Goal: Task Accomplishment & Management: Complete application form

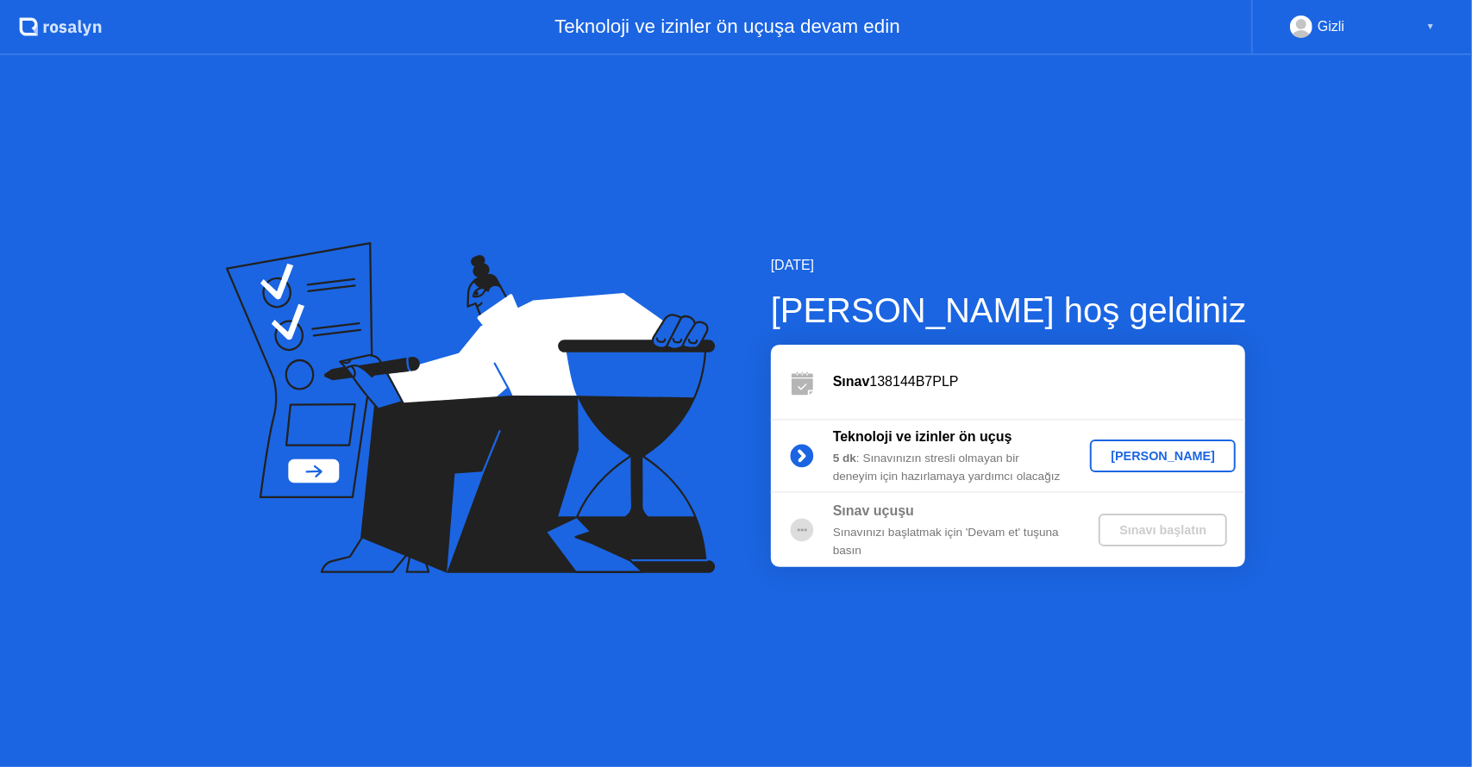
click at [1148, 457] on div "[PERSON_NAME]" at bounding box center [1163, 456] width 132 height 14
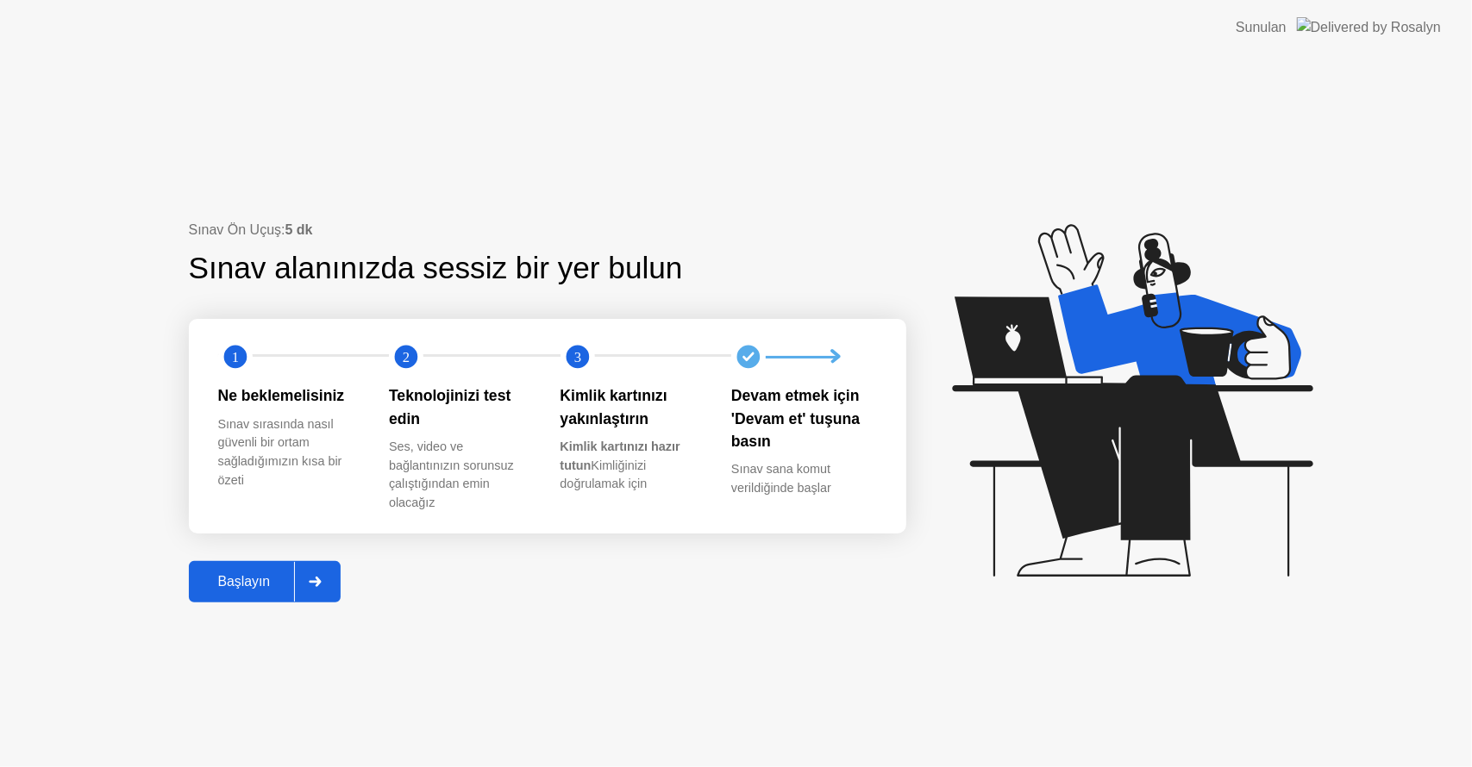
click at [221, 585] on div "Başlayın" at bounding box center [244, 582] width 101 height 16
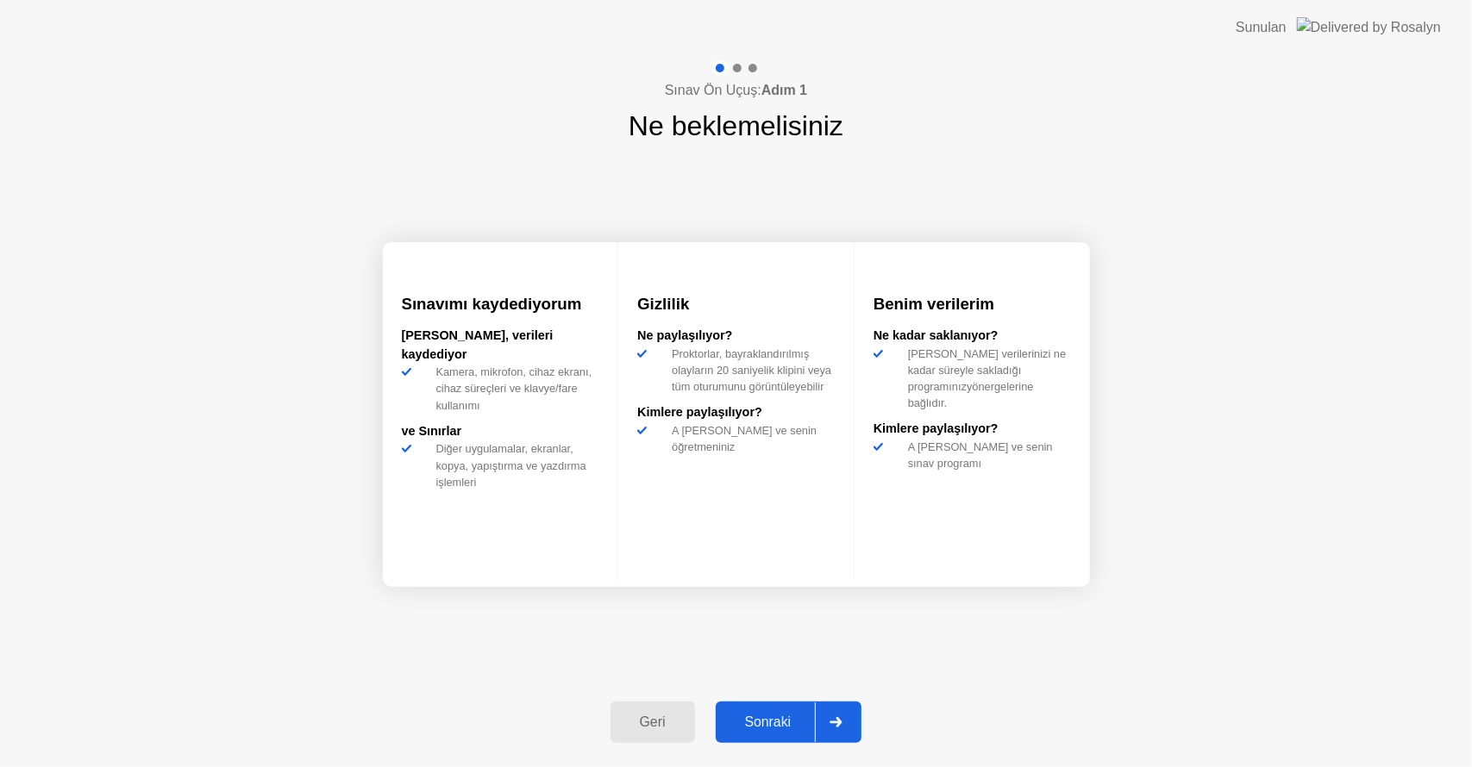
click at [785, 723] on div "Sonraki" at bounding box center [768, 723] width 95 height 16
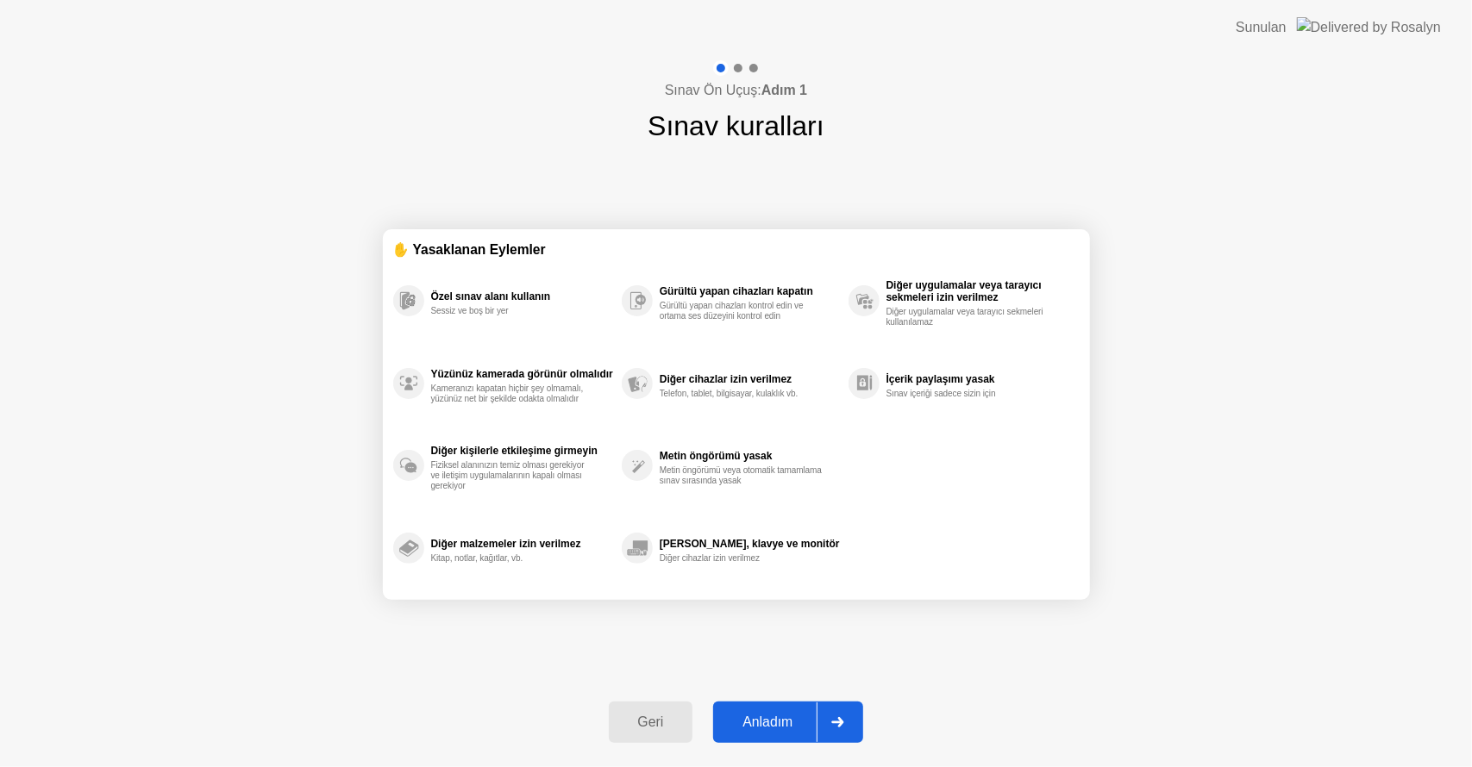
click at [772, 730] on div "Anladım" at bounding box center [767, 723] width 98 height 16
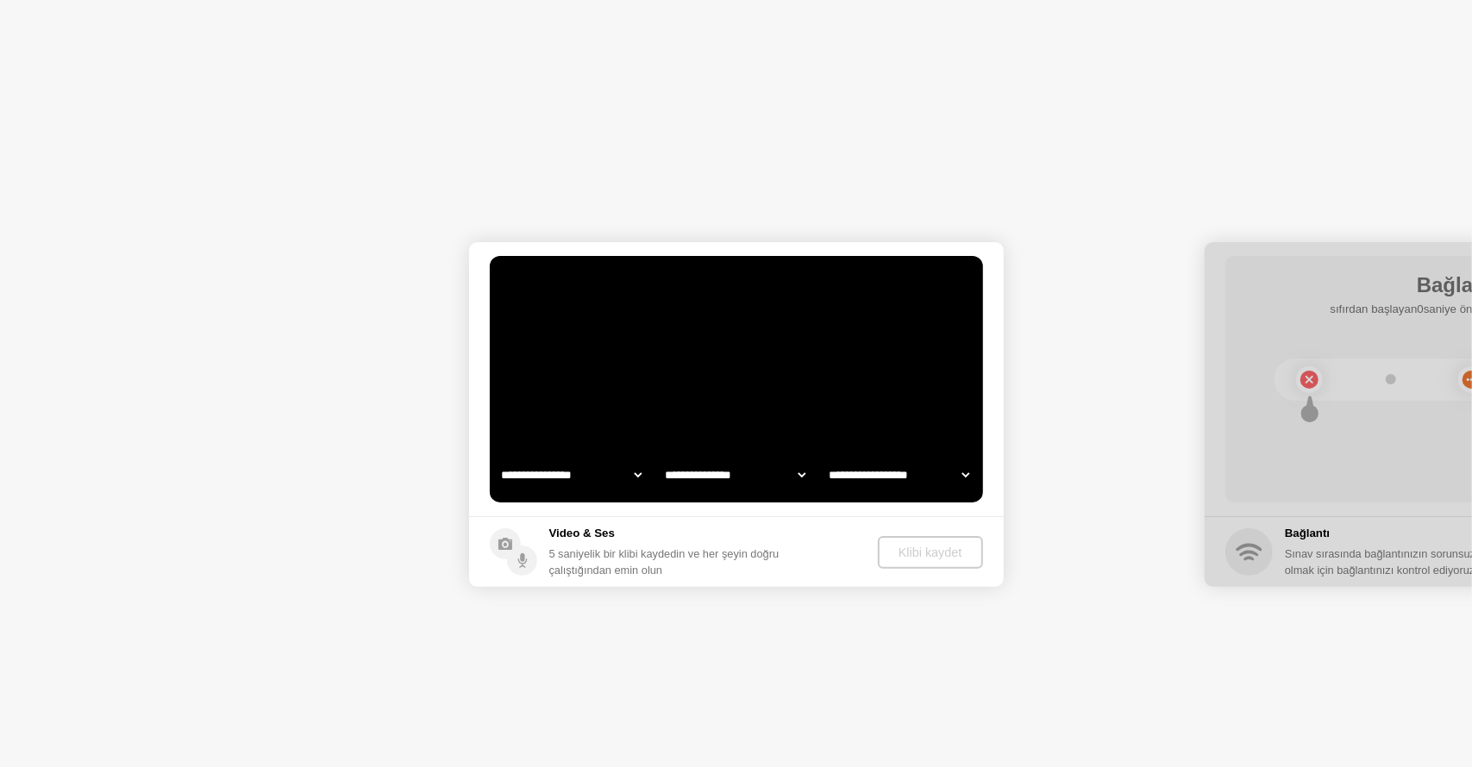
select select "**********"
select select "*******"
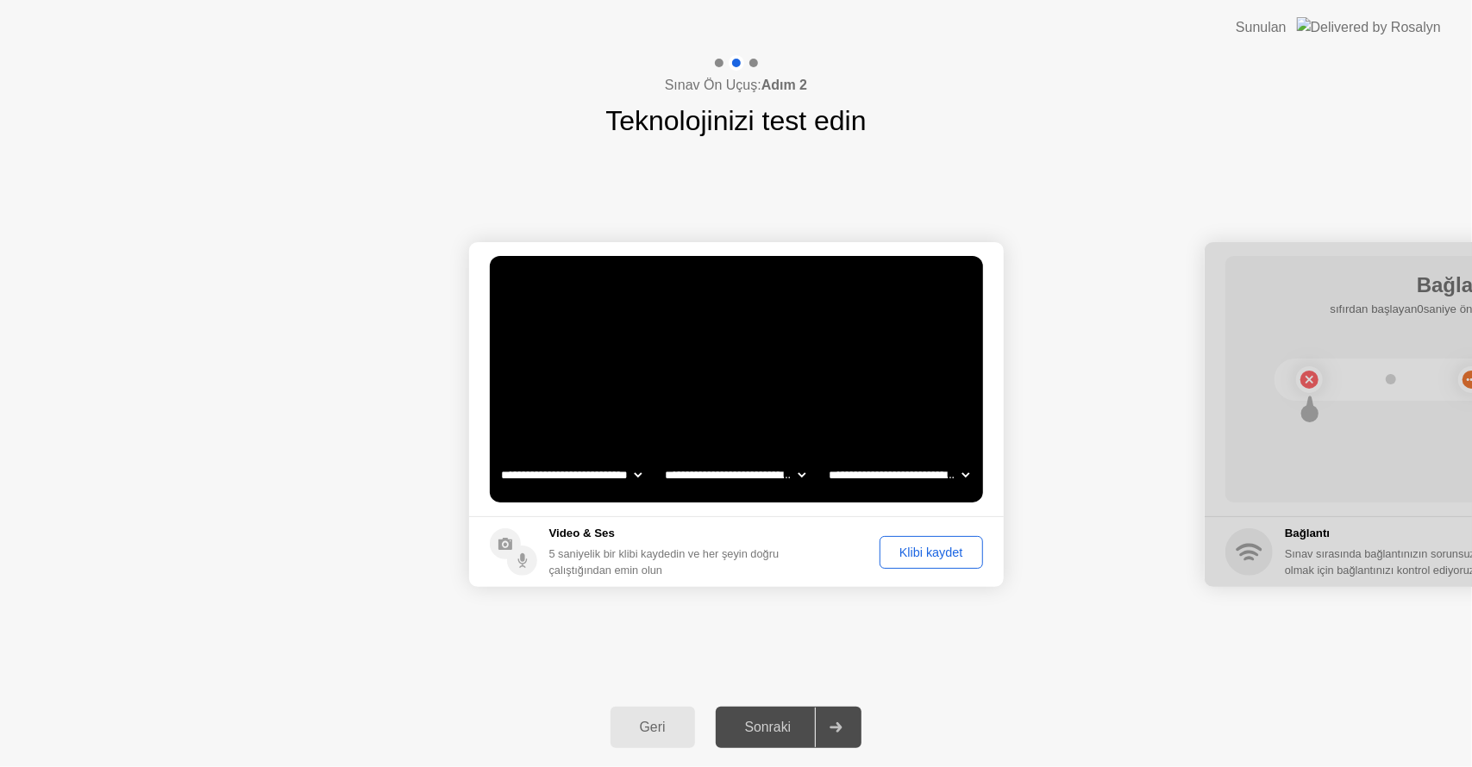
click at [941, 551] on div "Klibi kaydet" at bounding box center [930, 553] width 91 height 14
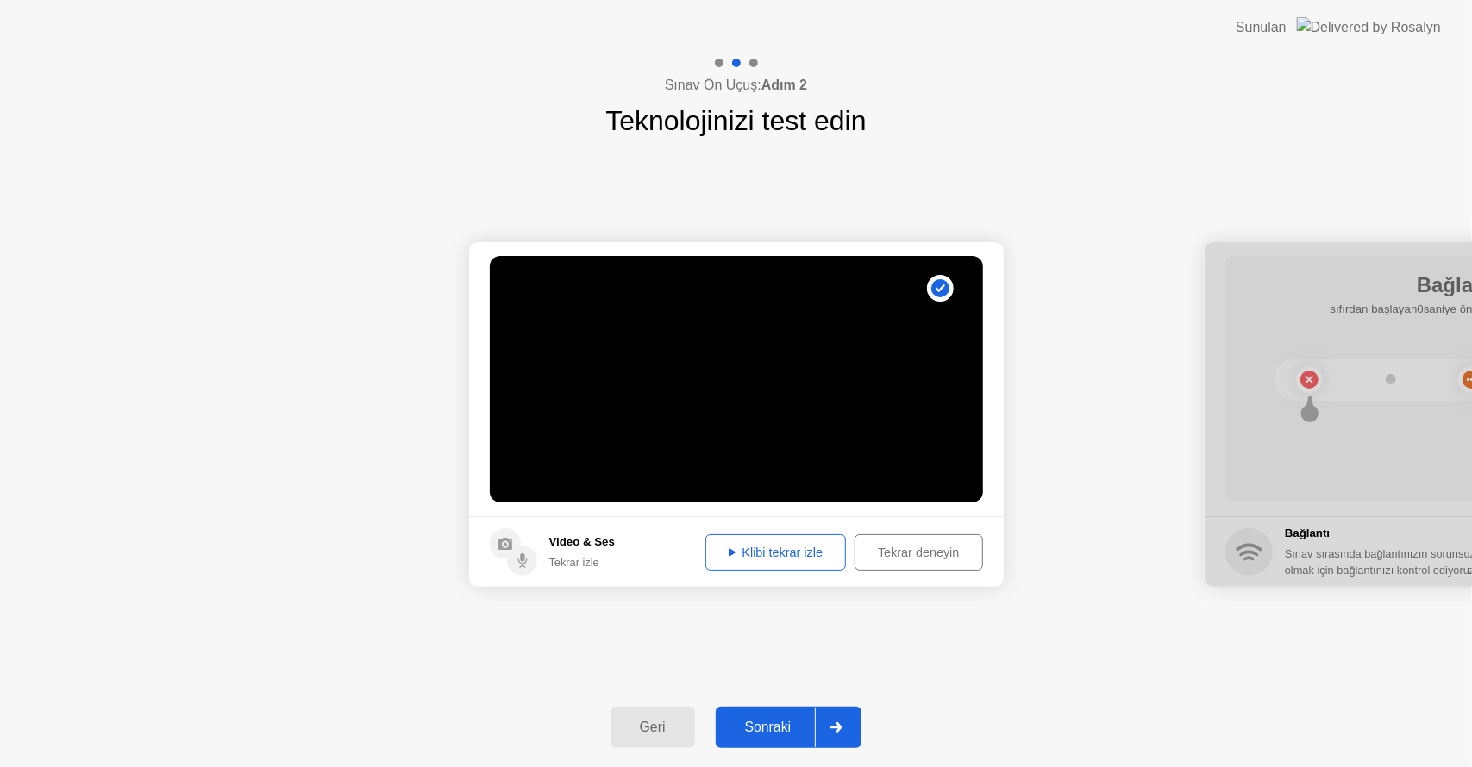
click at [787, 552] on div "Klibi tekrar izle" at bounding box center [775, 553] width 129 height 14
click at [781, 720] on div "Sonraki" at bounding box center [768, 728] width 95 height 16
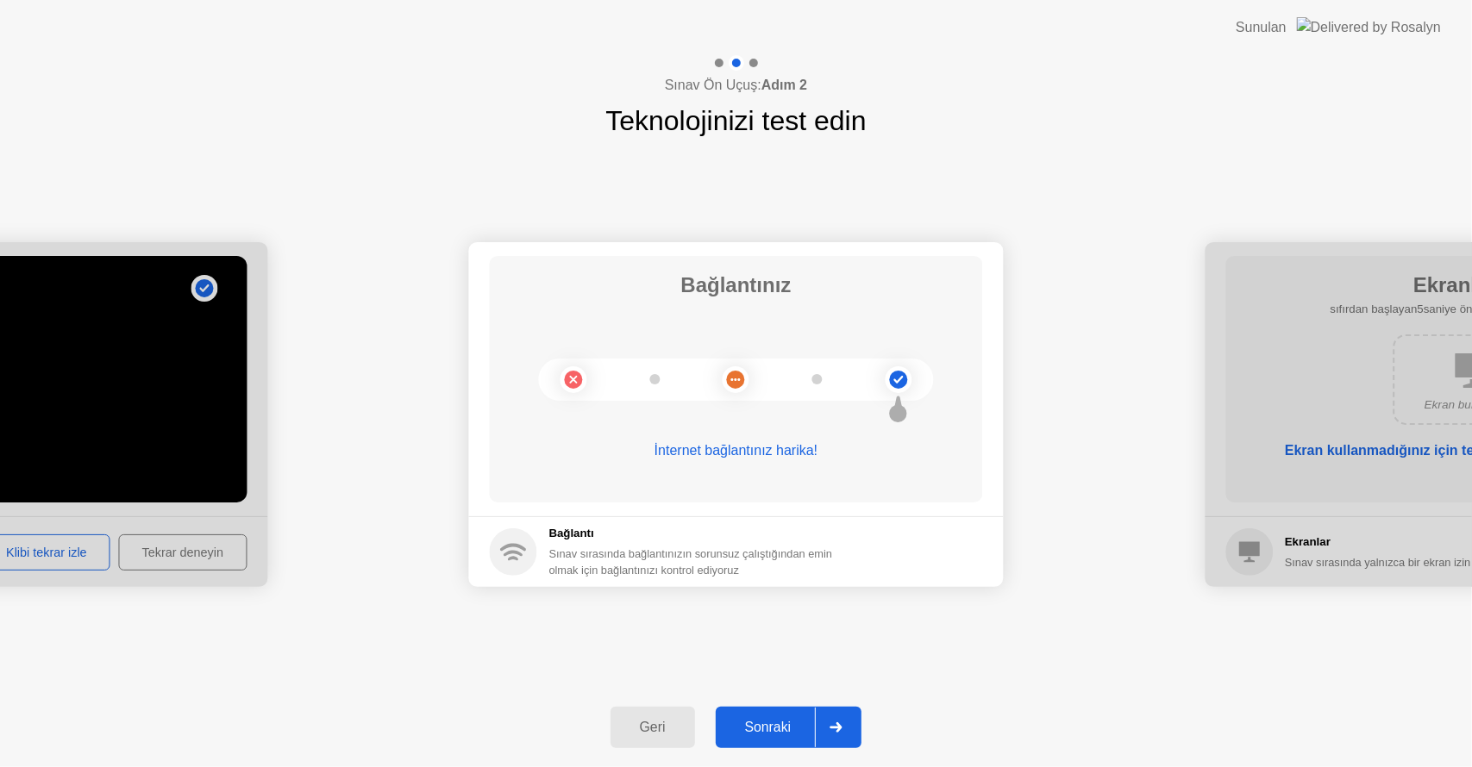
click at [787, 725] on div "Sonraki" at bounding box center [768, 728] width 95 height 16
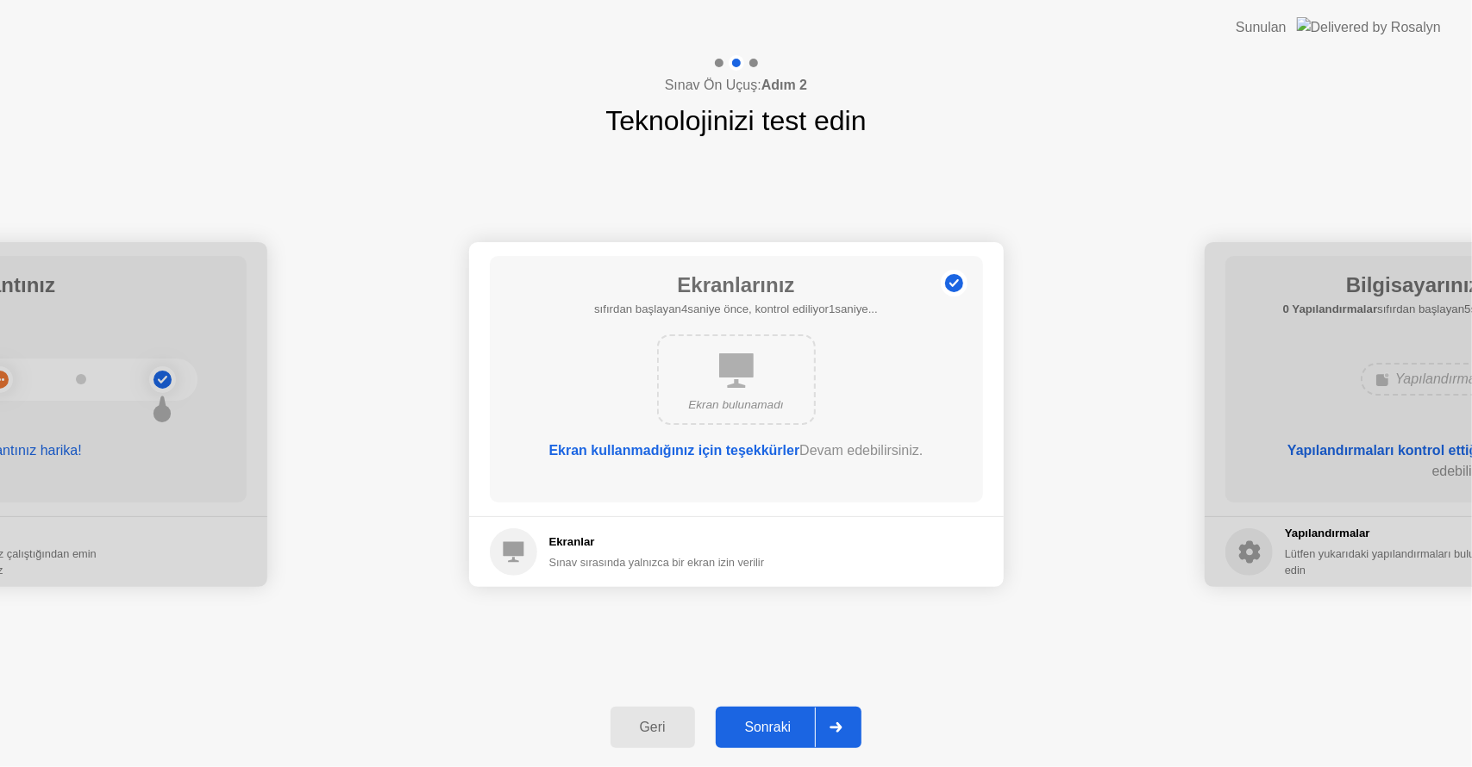
click at [793, 720] on div "Sonraki" at bounding box center [768, 728] width 95 height 16
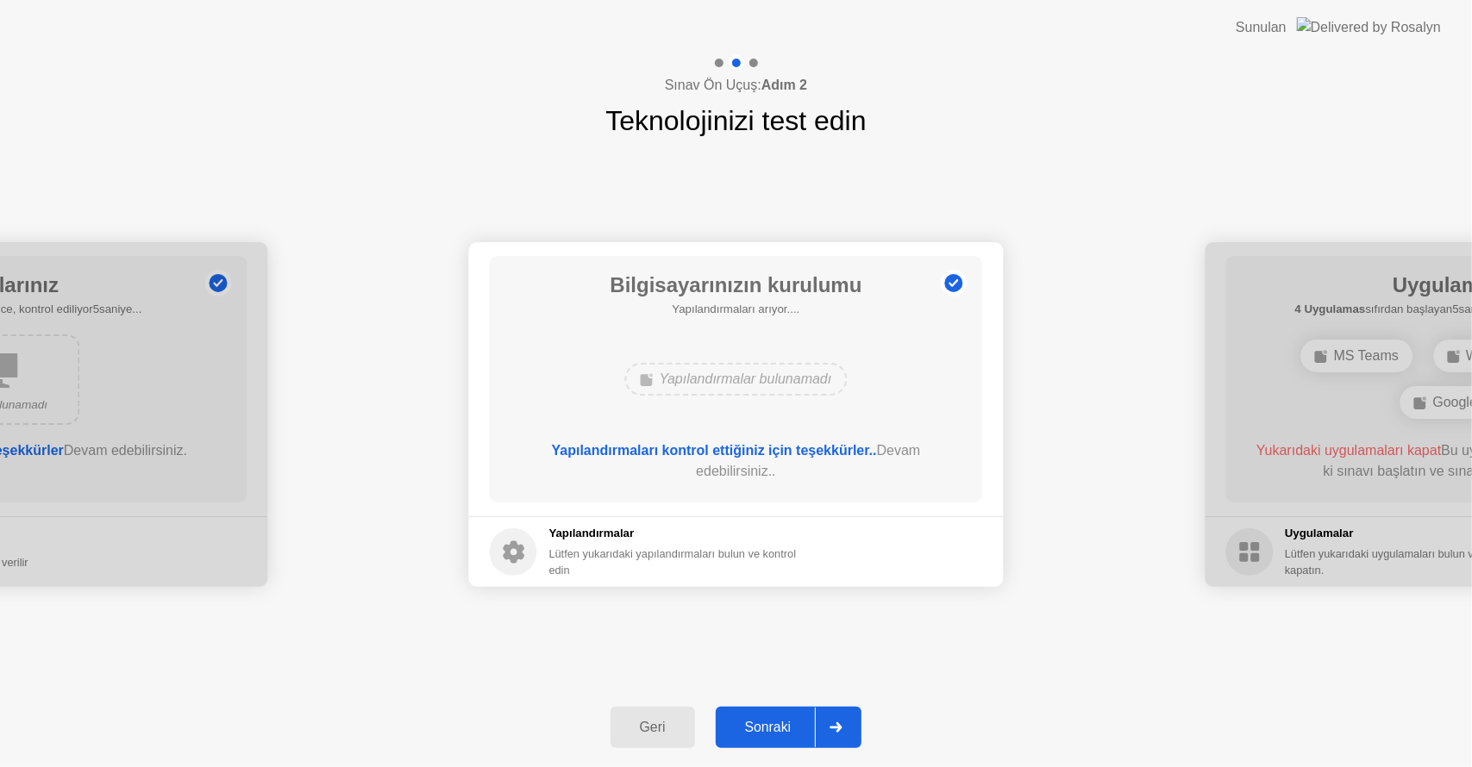
click at [791, 733] on div "Sonraki" at bounding box center [768, 728] width 95 height 16
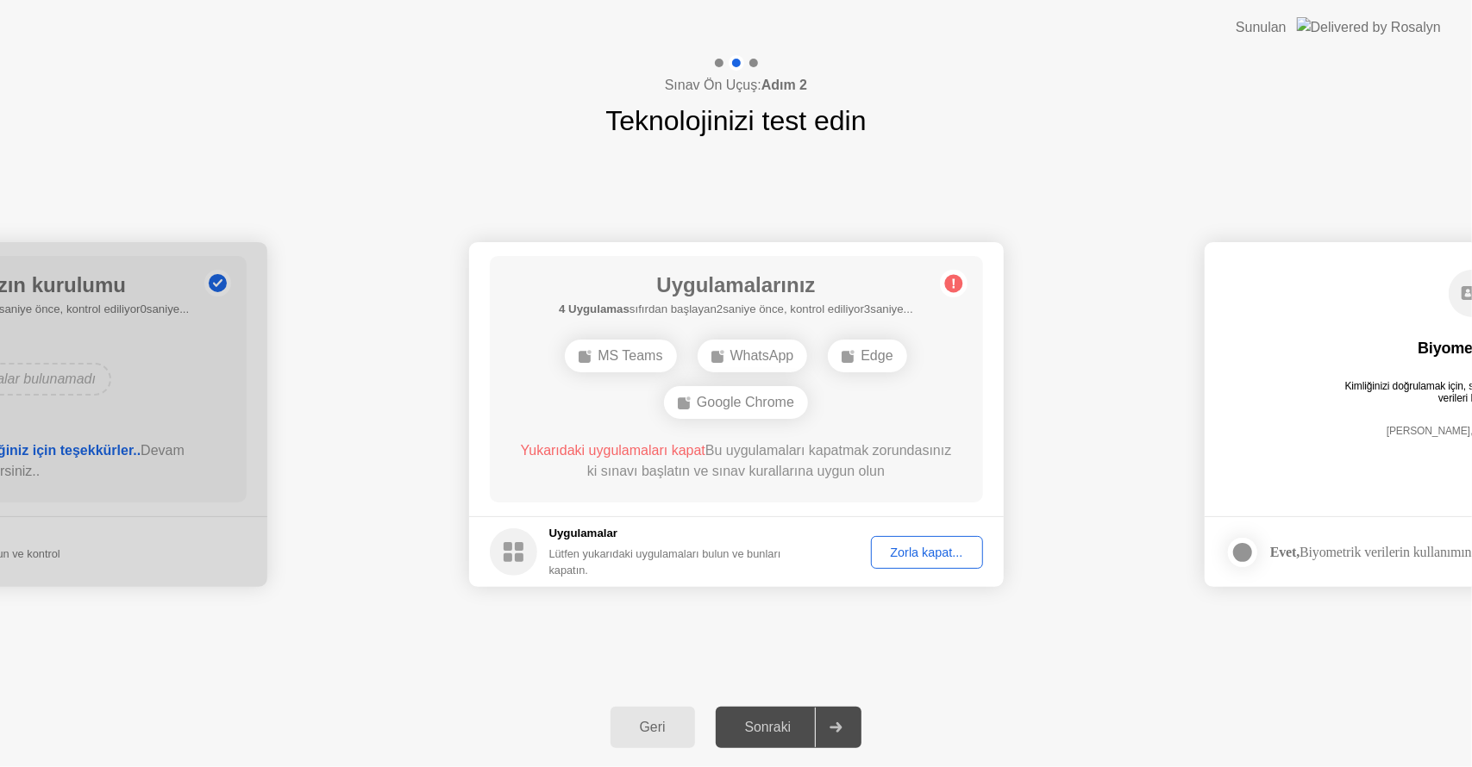
click at [777, 723] on div "Sonraki" at bounding box center [768, 728] width 95 height 16
click at [953, 546] on div "Zorla kapat..." at bounding box center [927, 553] width 100 height 14
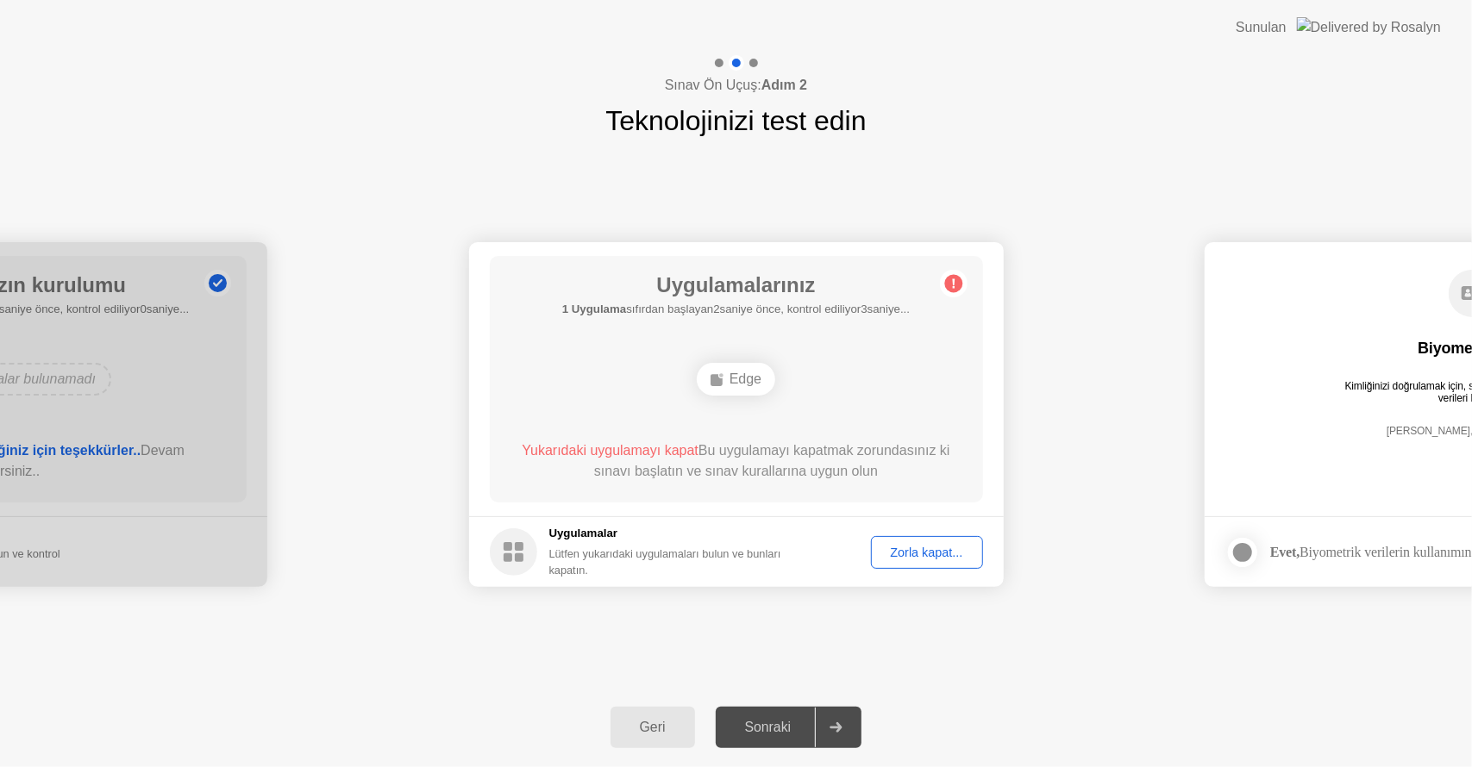
click at [922, 552] on div "Zorla kapat..." at bounding box center [927, 553] width 100 height 14
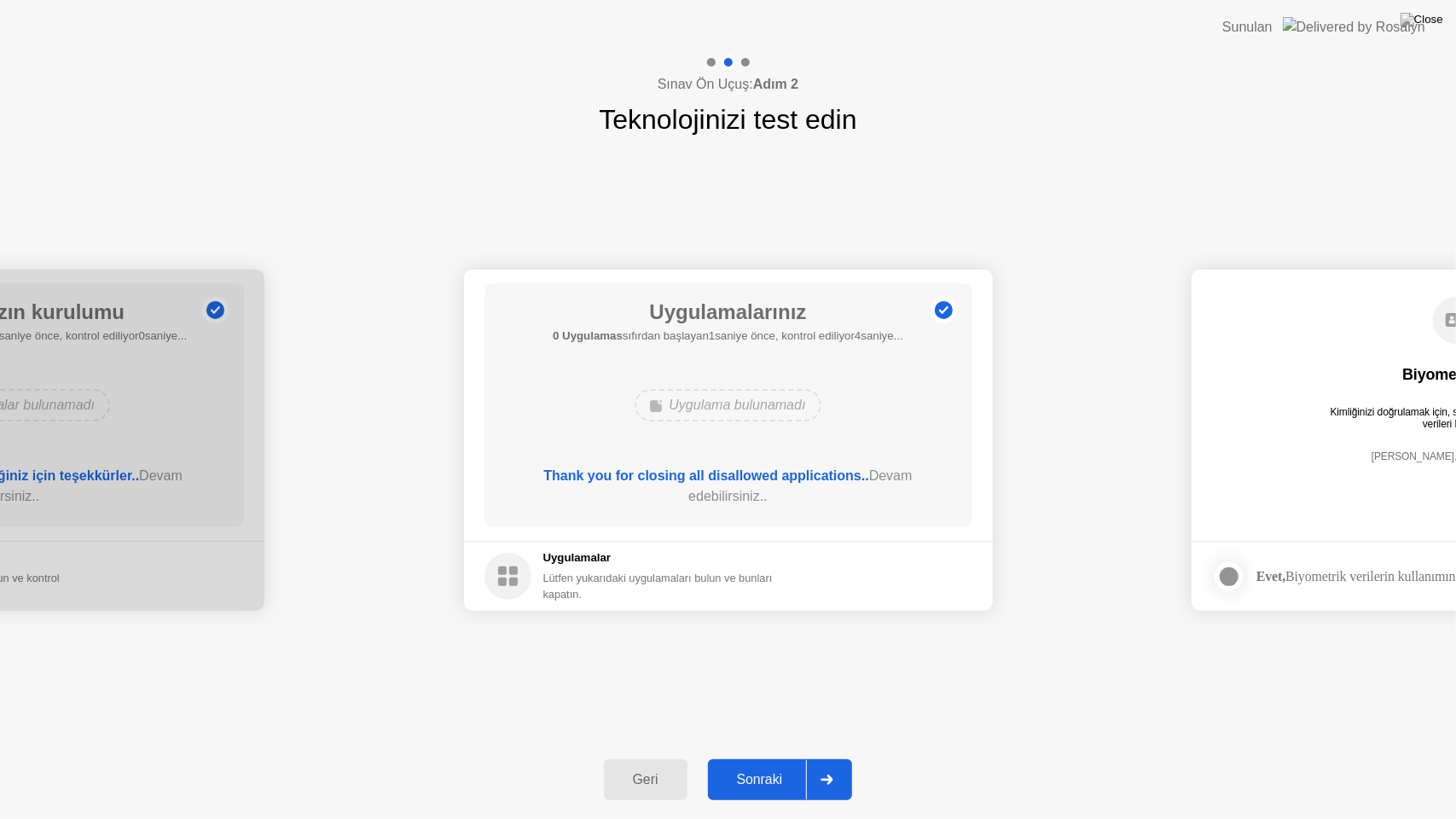
click at [761, 758] on div "Sonraki" at bounding box center [760, 779] width 94 height 16
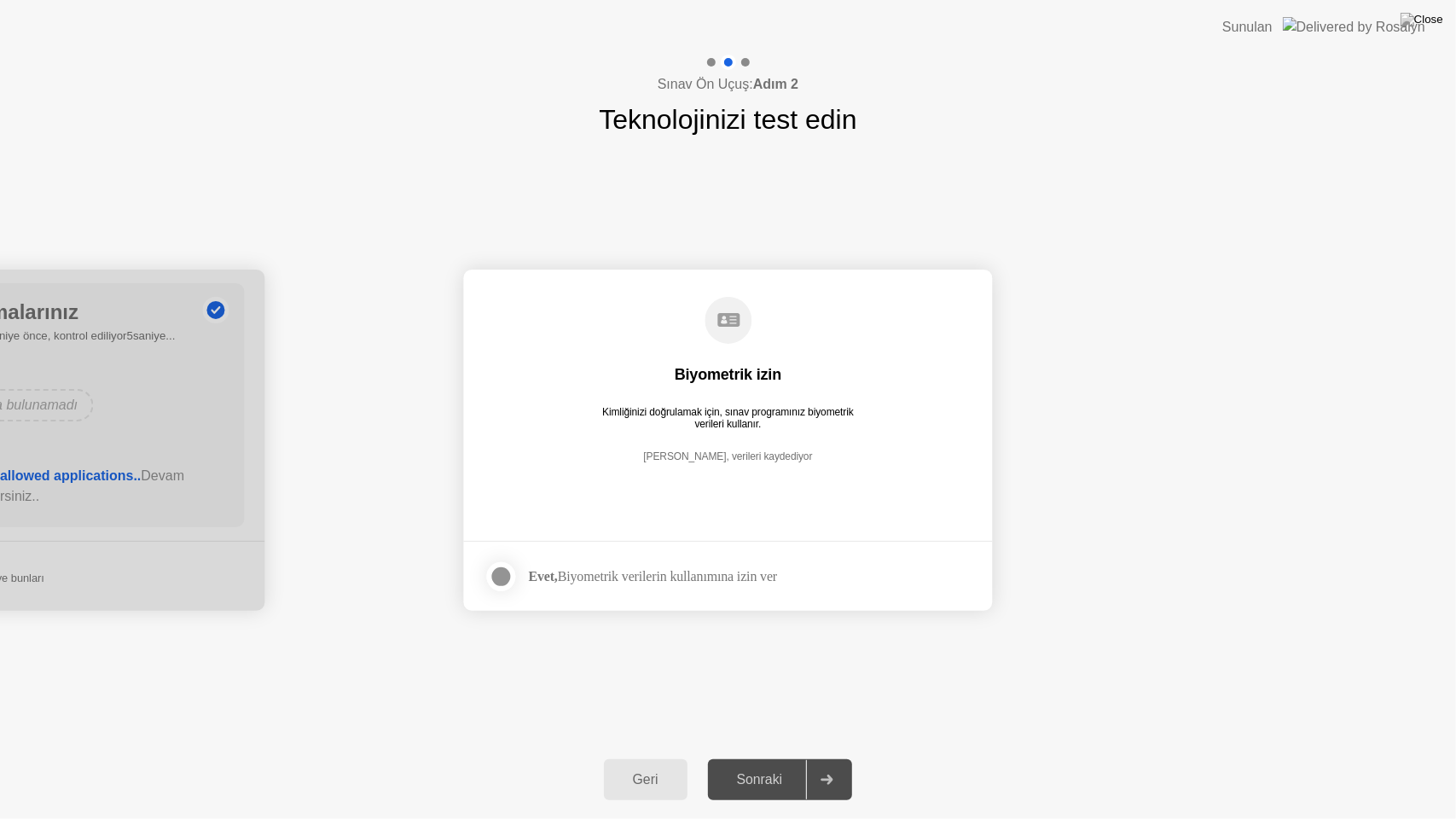
click at [507, 570] on div at bounding box center [501, 576] width 21 height 21
click at [758, 758] on div "Sonraki" at bounding box center [760, 779] width 94 height 16
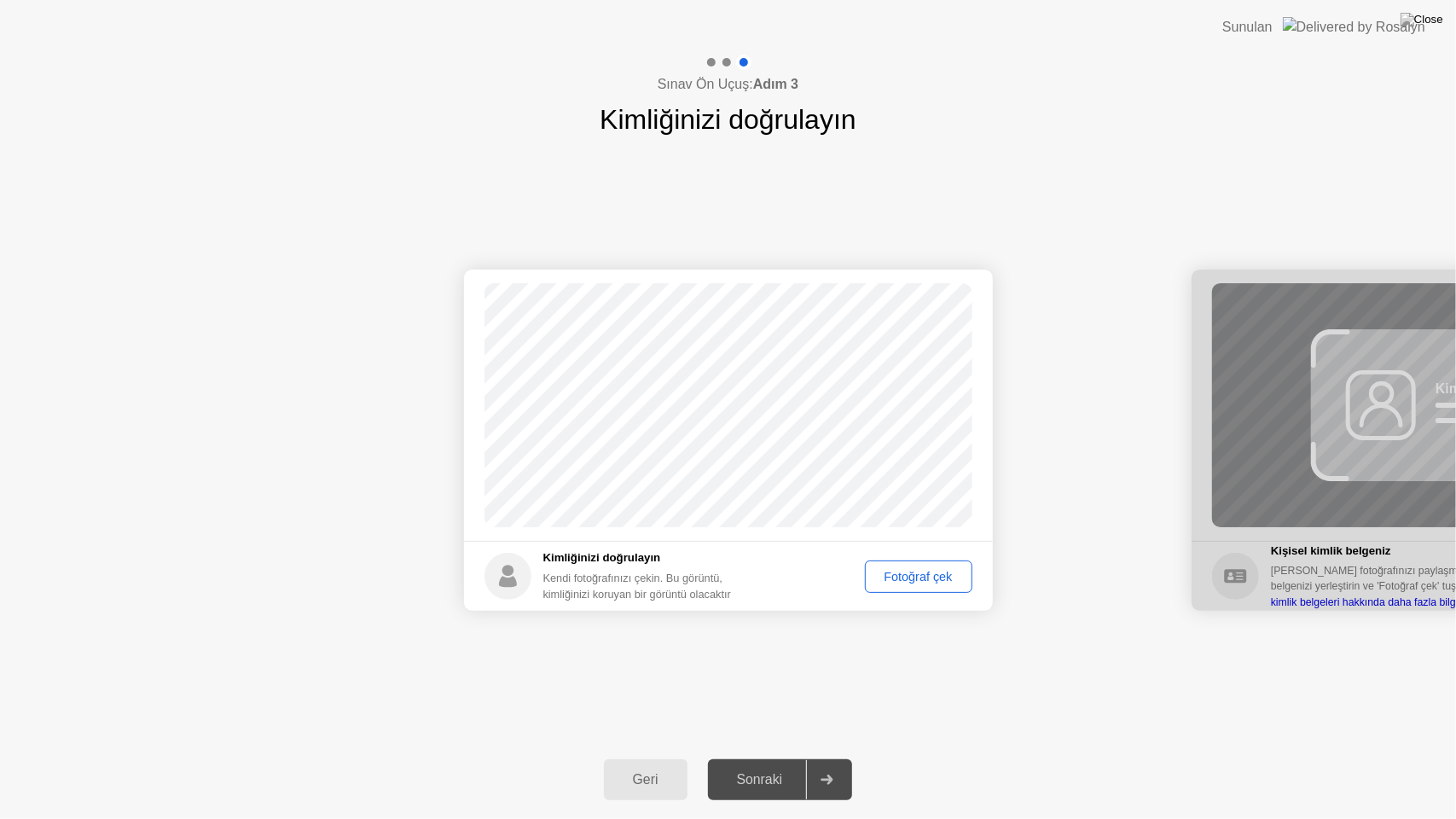
click at [916, 586] on button "Fotoğraf çek" at bounding box center [918, 576] width 108 height 33
click at [770, 758] on div "Sonraki" at bounding box center [760, 779] width 94 height 16
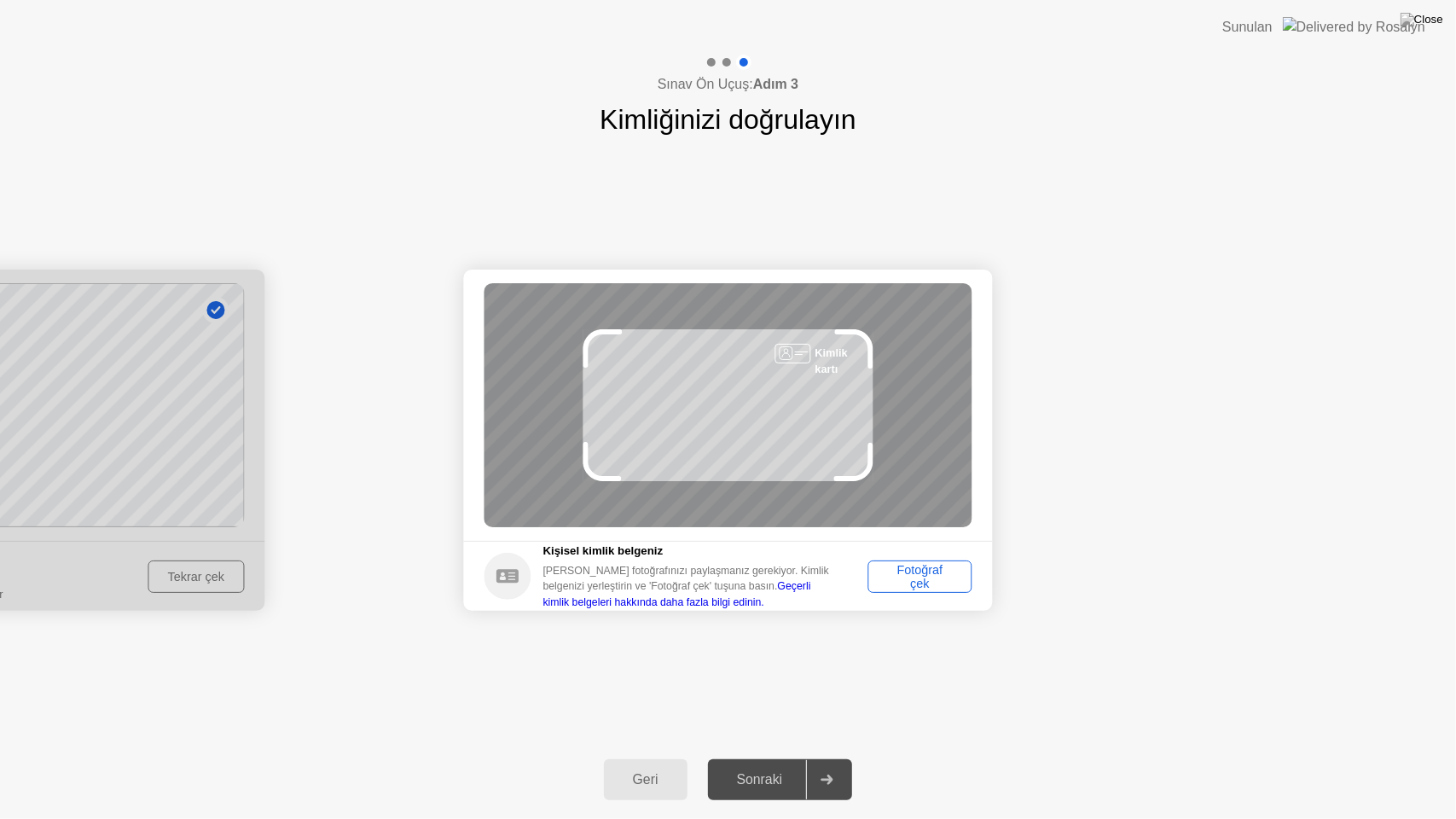
click at [926, 575] on div "Fotoğraf çek" at bounding box center [920, 577] width 92 height 28
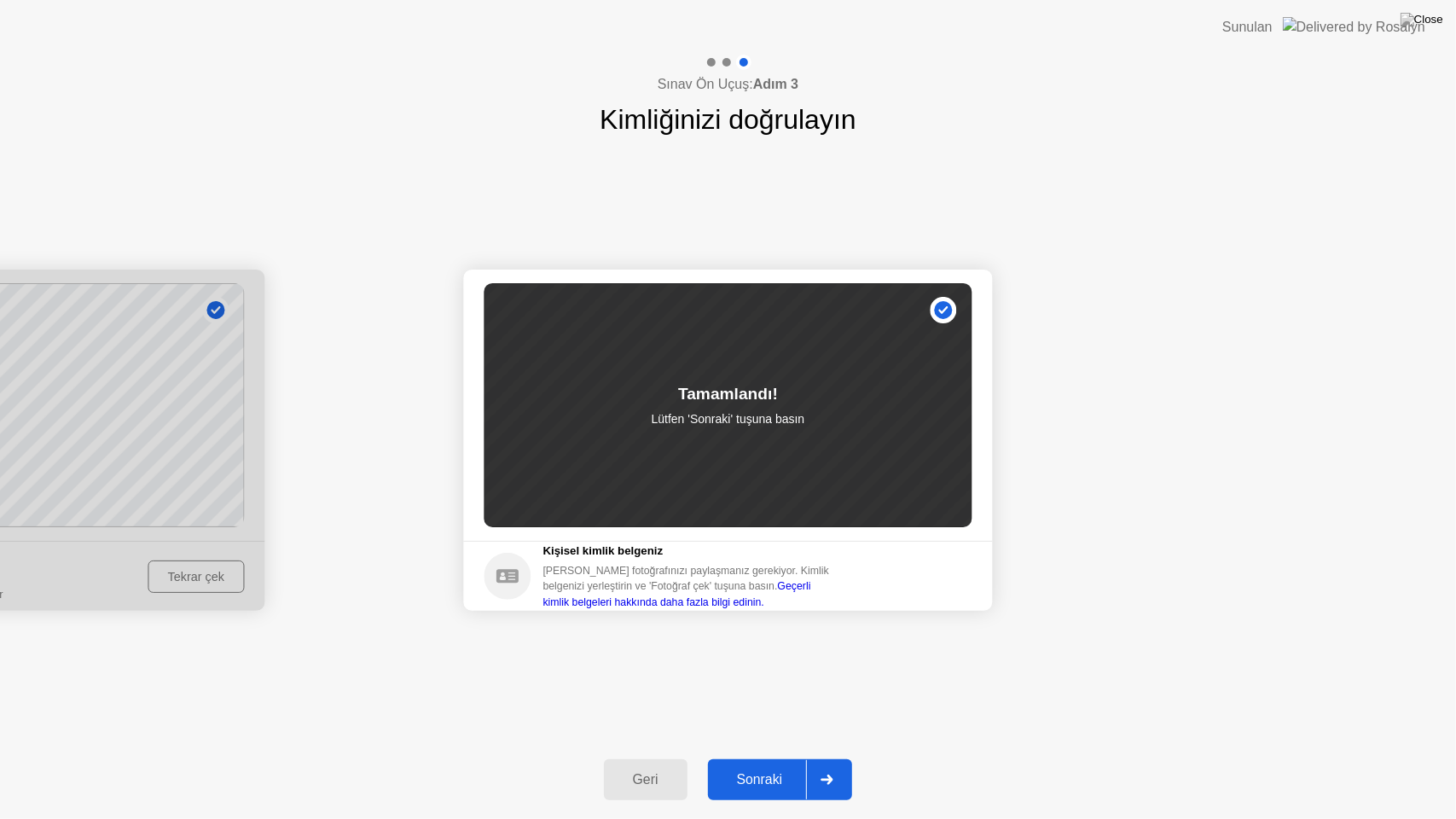
click at [739, 758] on div "Sonraki" at bounding box center [760, 779] width 94 height 16
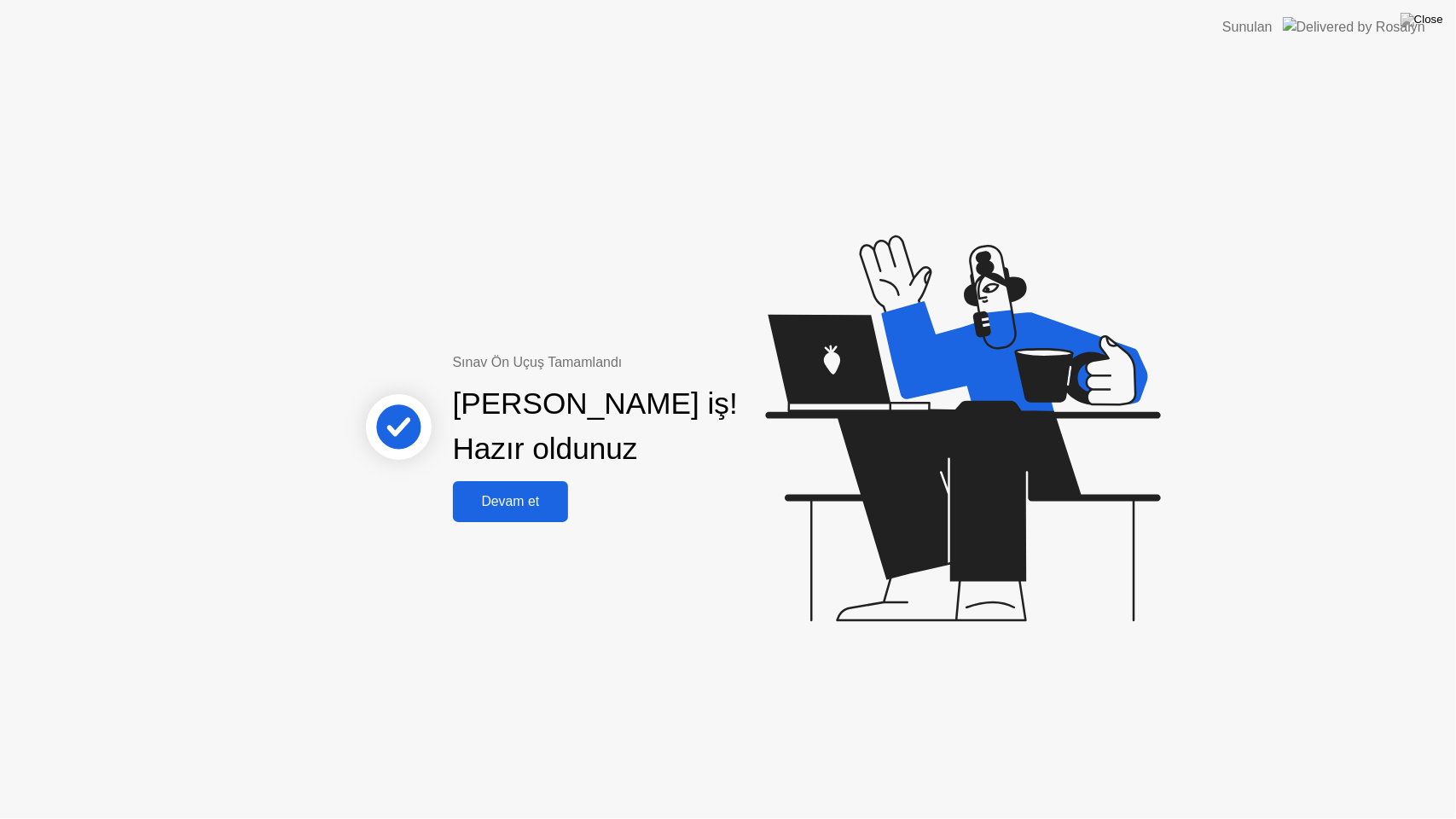
click at [516, 503] on div "Devam et" at bounding box center [510, 501] width 106 height 16
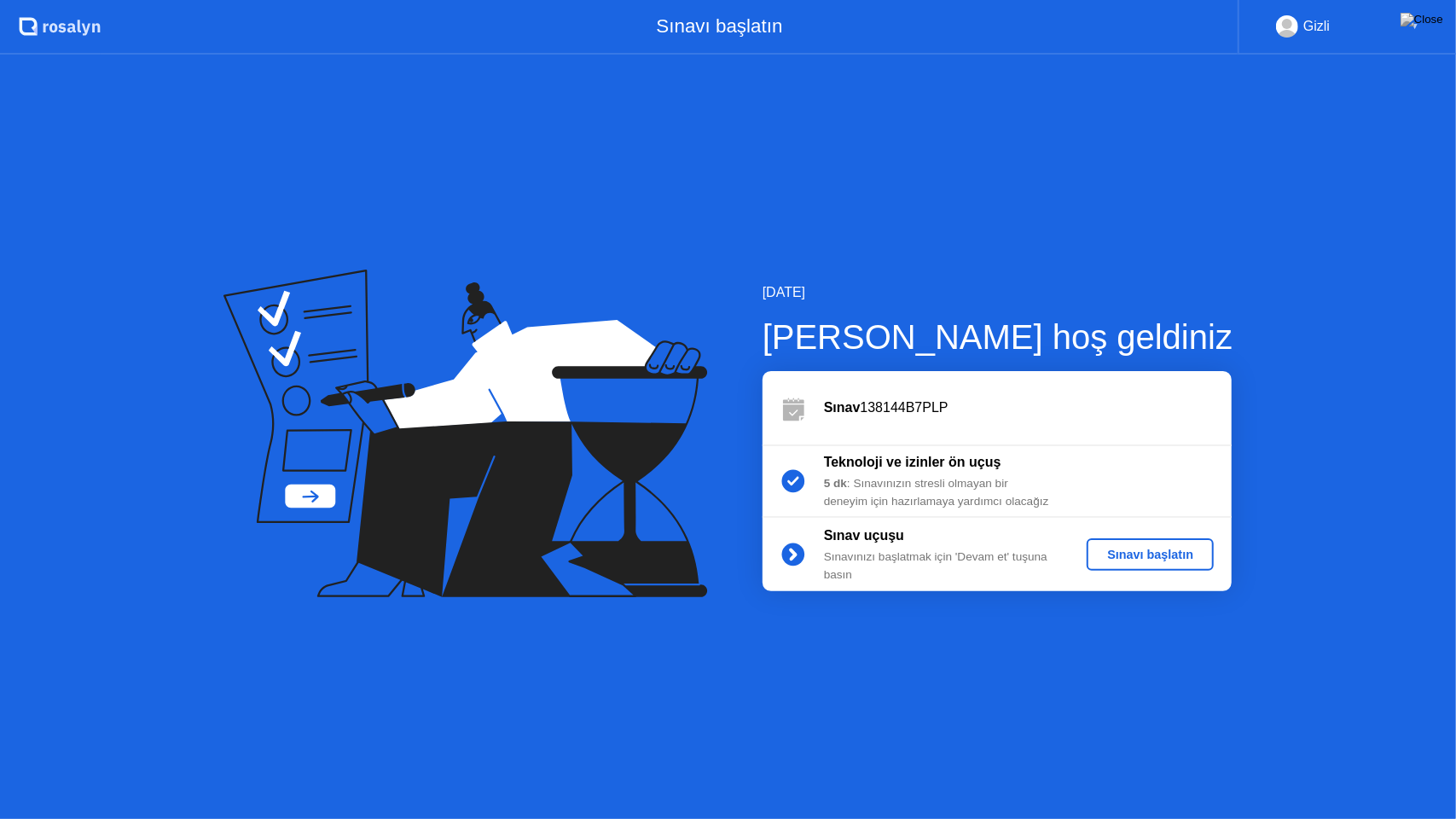
click at [1189, 557] on div "Sınavı başlatın" at bounding box center [1149, 554] width 114 height 14
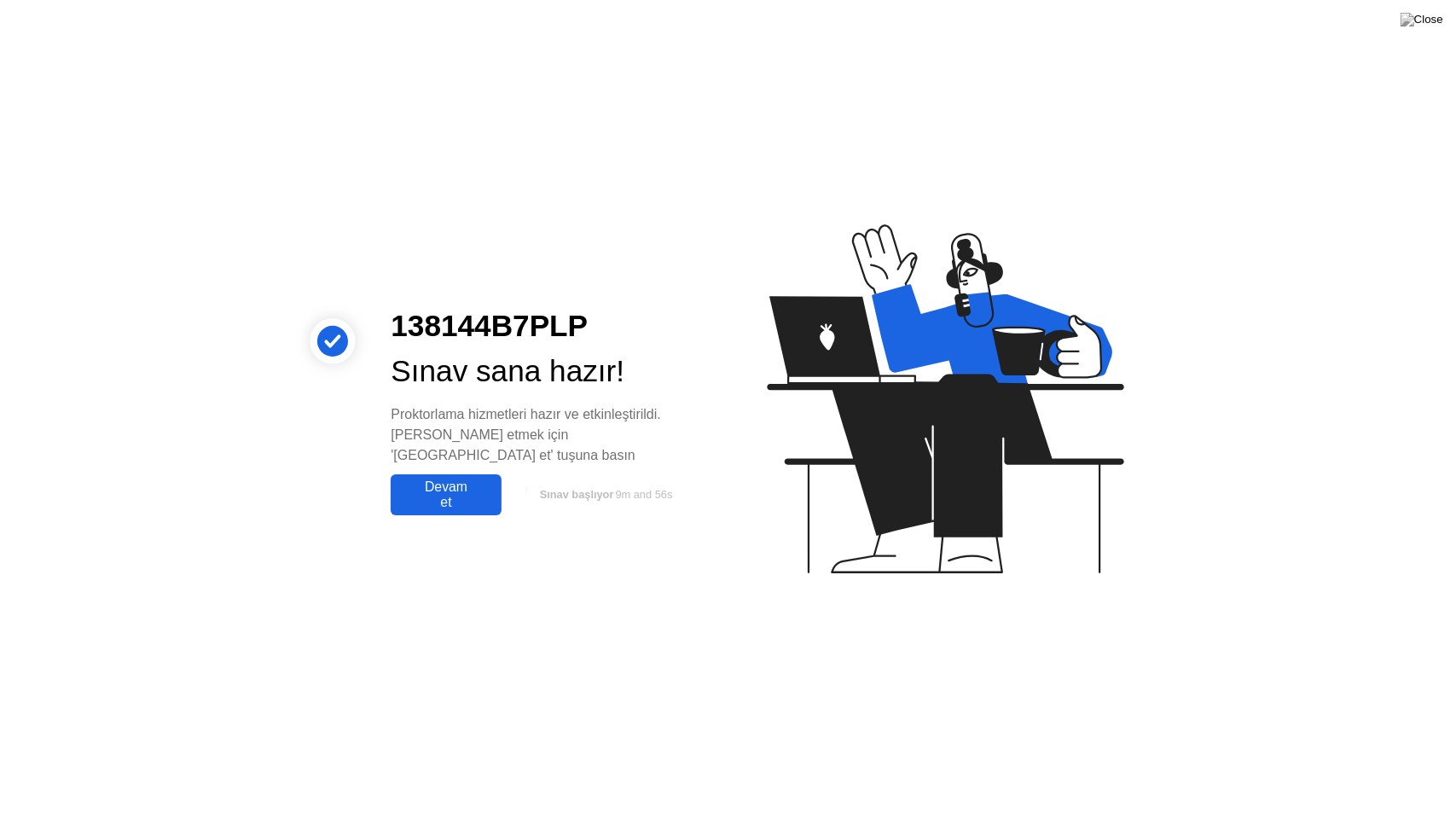
click at [446, 483] on div "Devam et" at bounding box center [445, 494] width 100 height 31
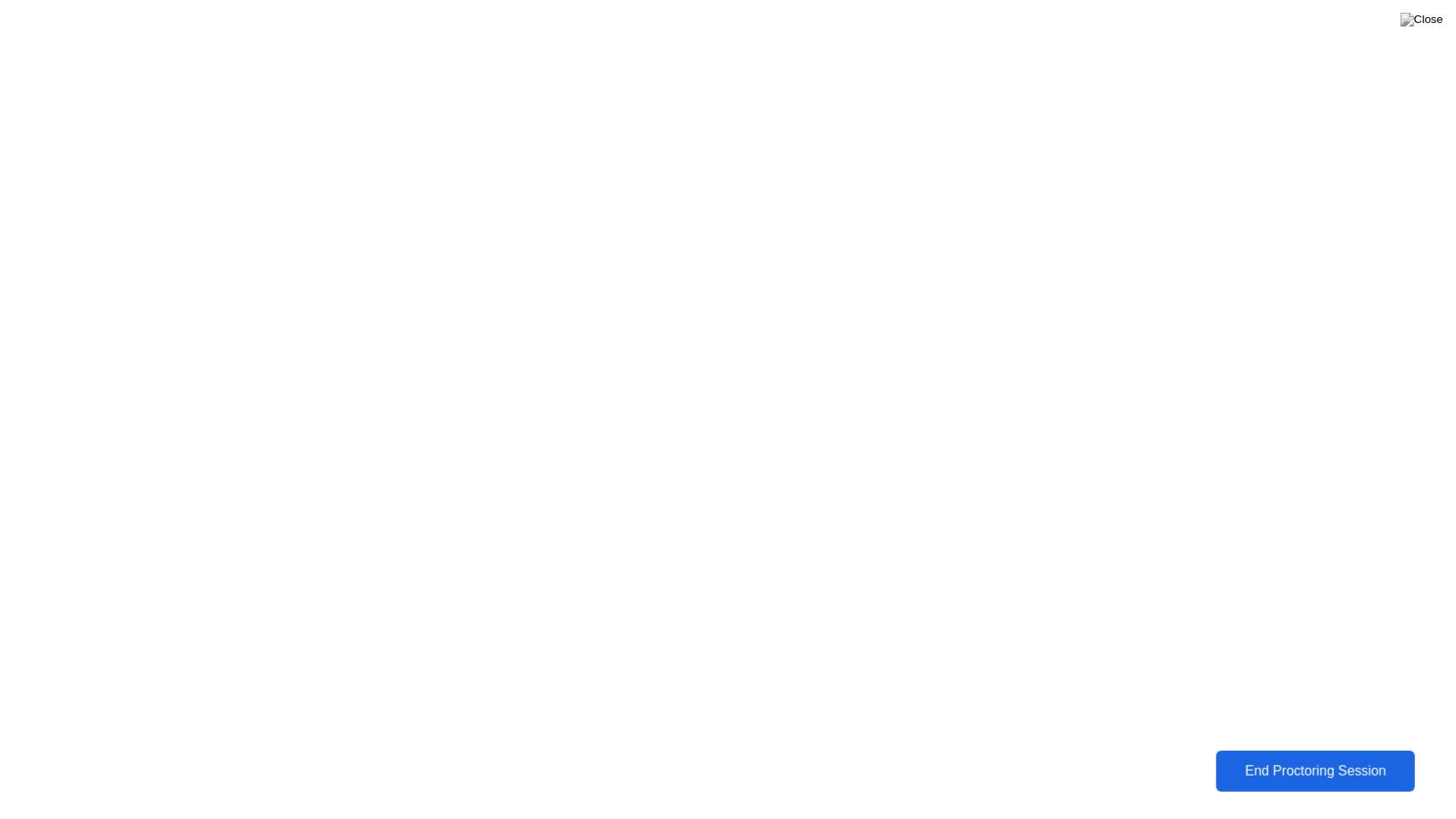
click at [1307, 758] on div "End Proctoring Session" at bounding box center [1315, 772] width 189 height 16
